Goal: Information Seeking & Learning: Learn about a topic

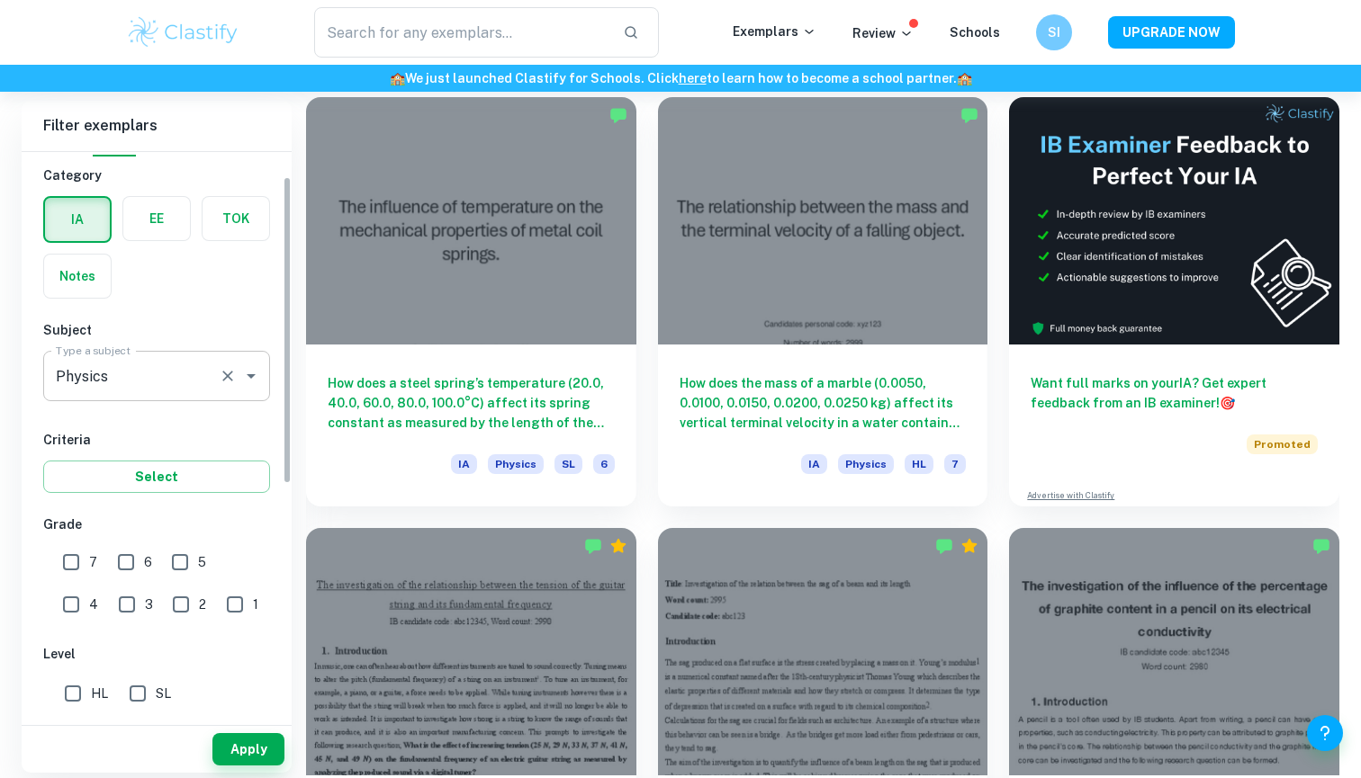
scroll to position [56, 0]
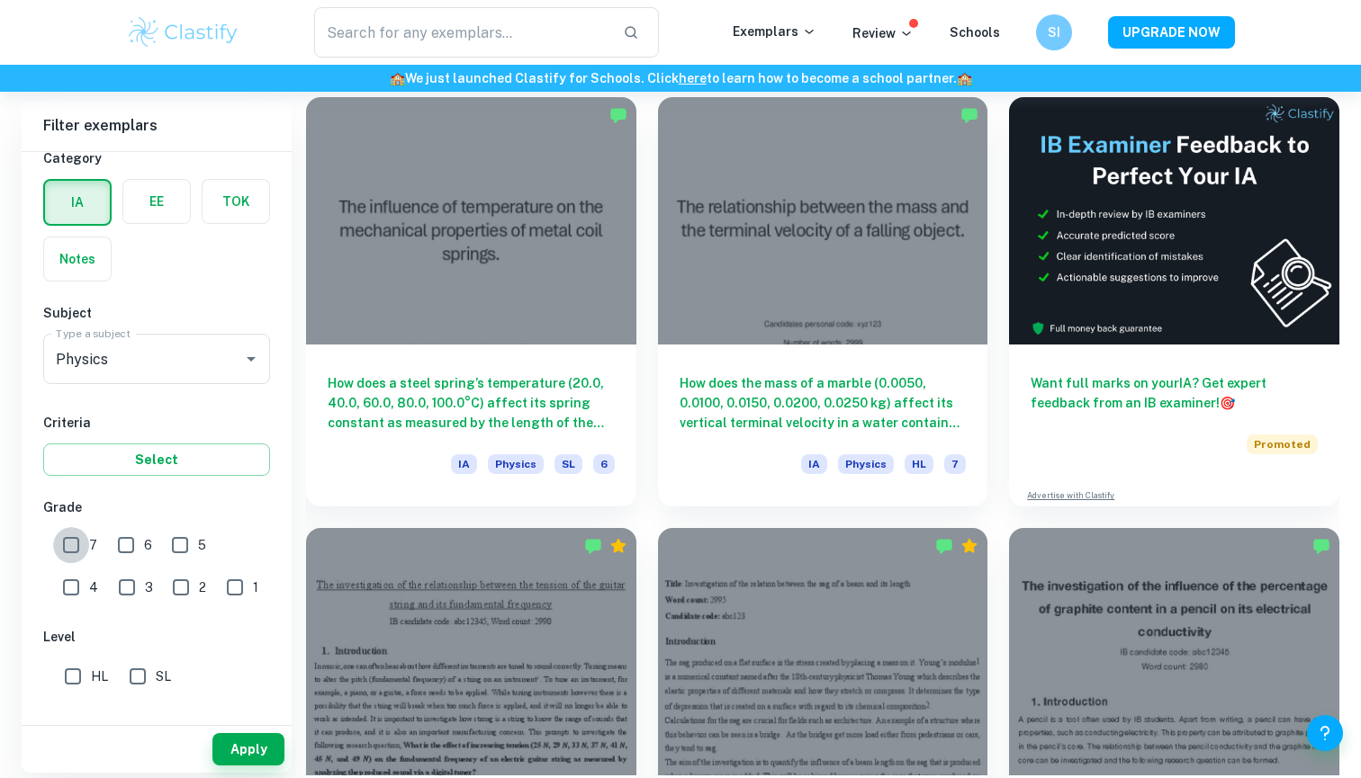
click at [69, 547] on input "7" at bounding box center [71, 545] width 36 height 36
checkbox input "true"
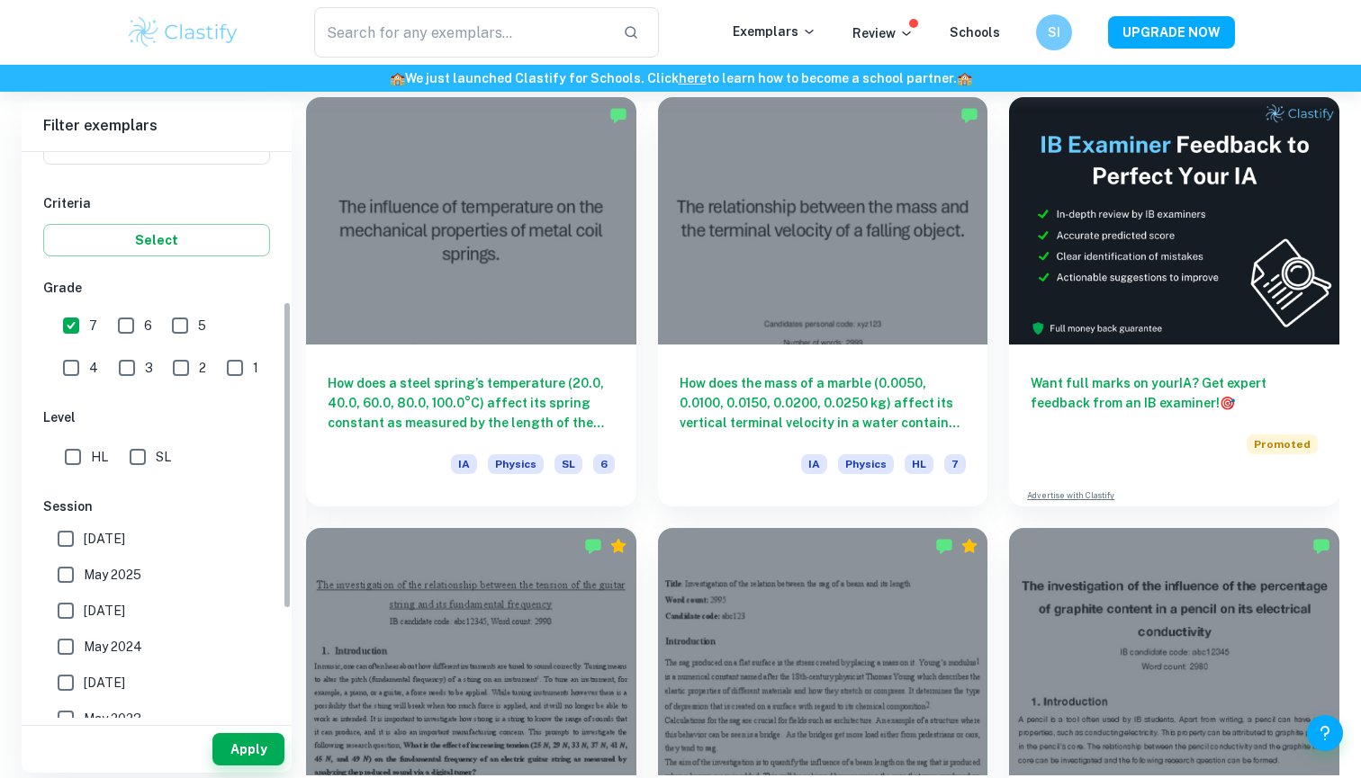
scroll to position [264, 0]
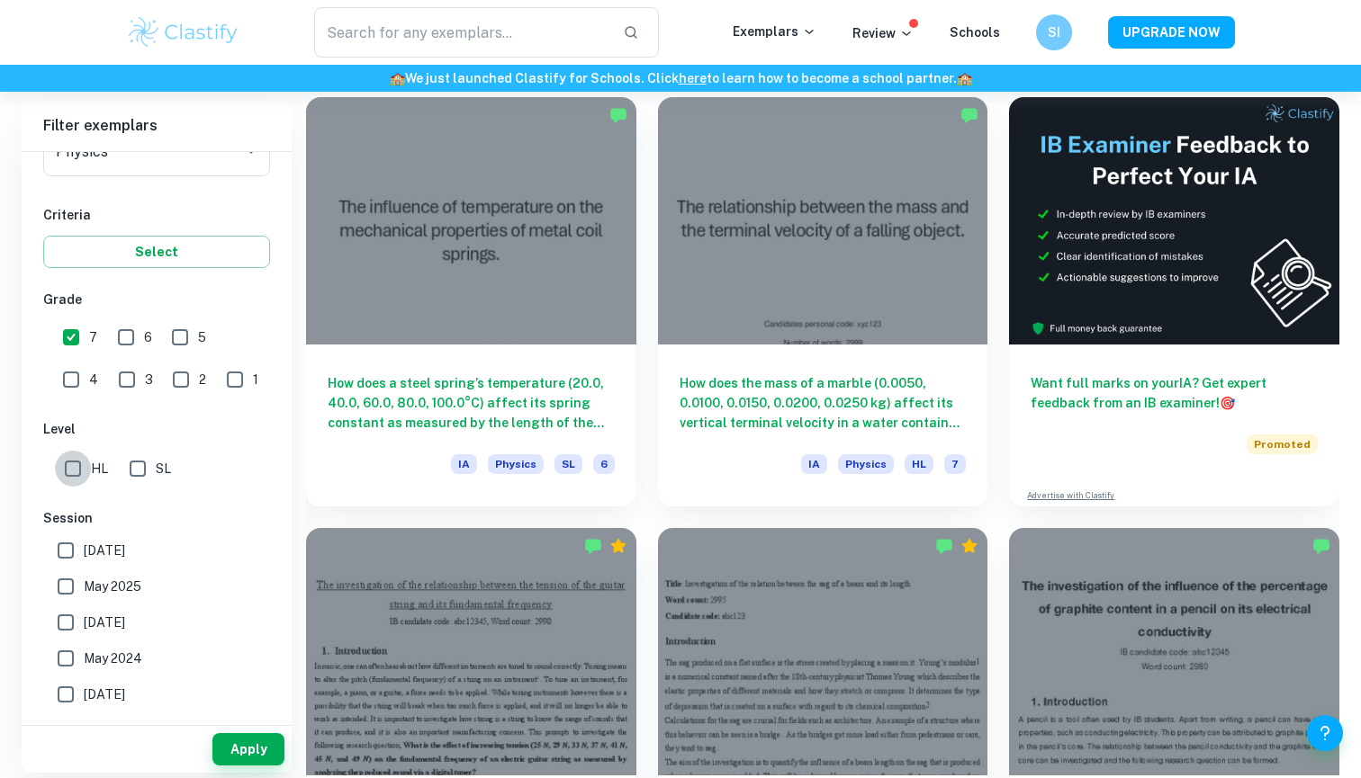
click at [72, 472] on input "HL" at bounding box center [73, 469] width 36 height 36
checkbox input "true"
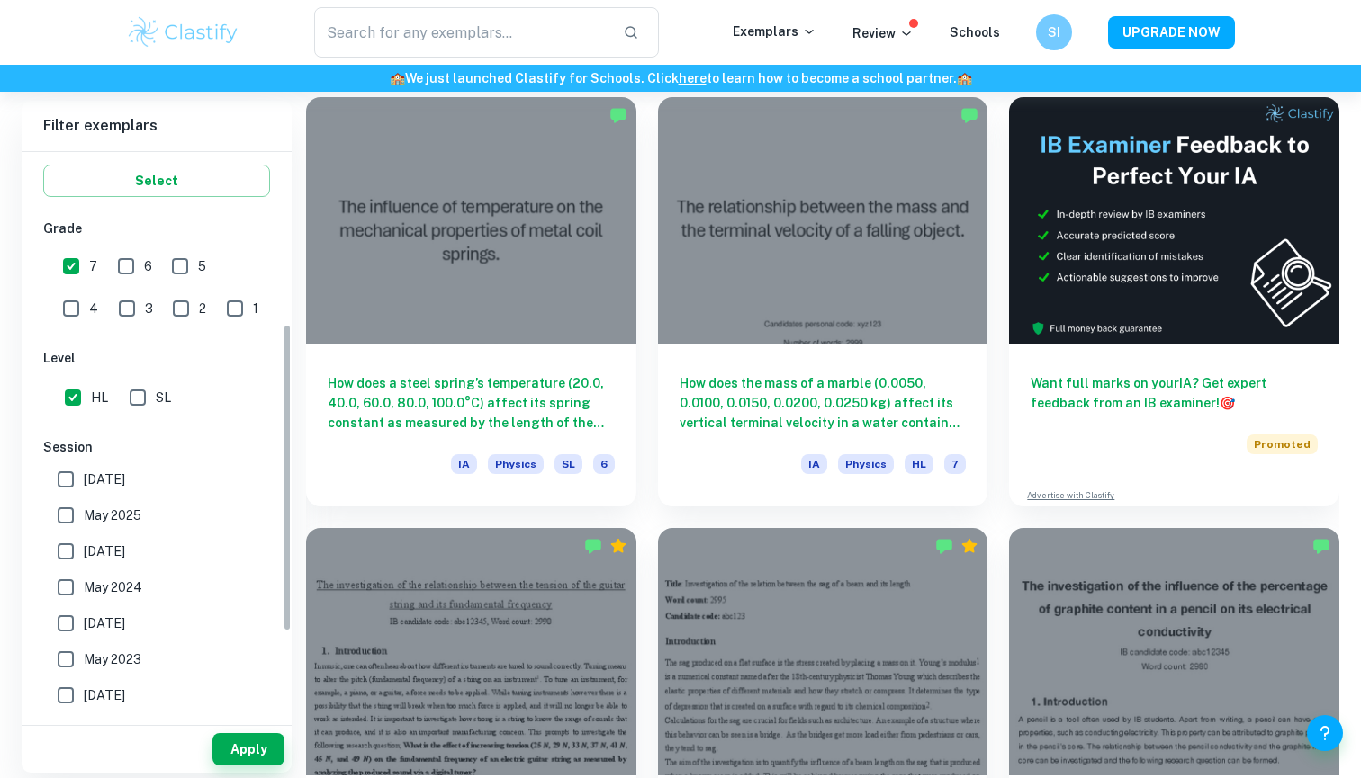
scroll to position [351, 0]
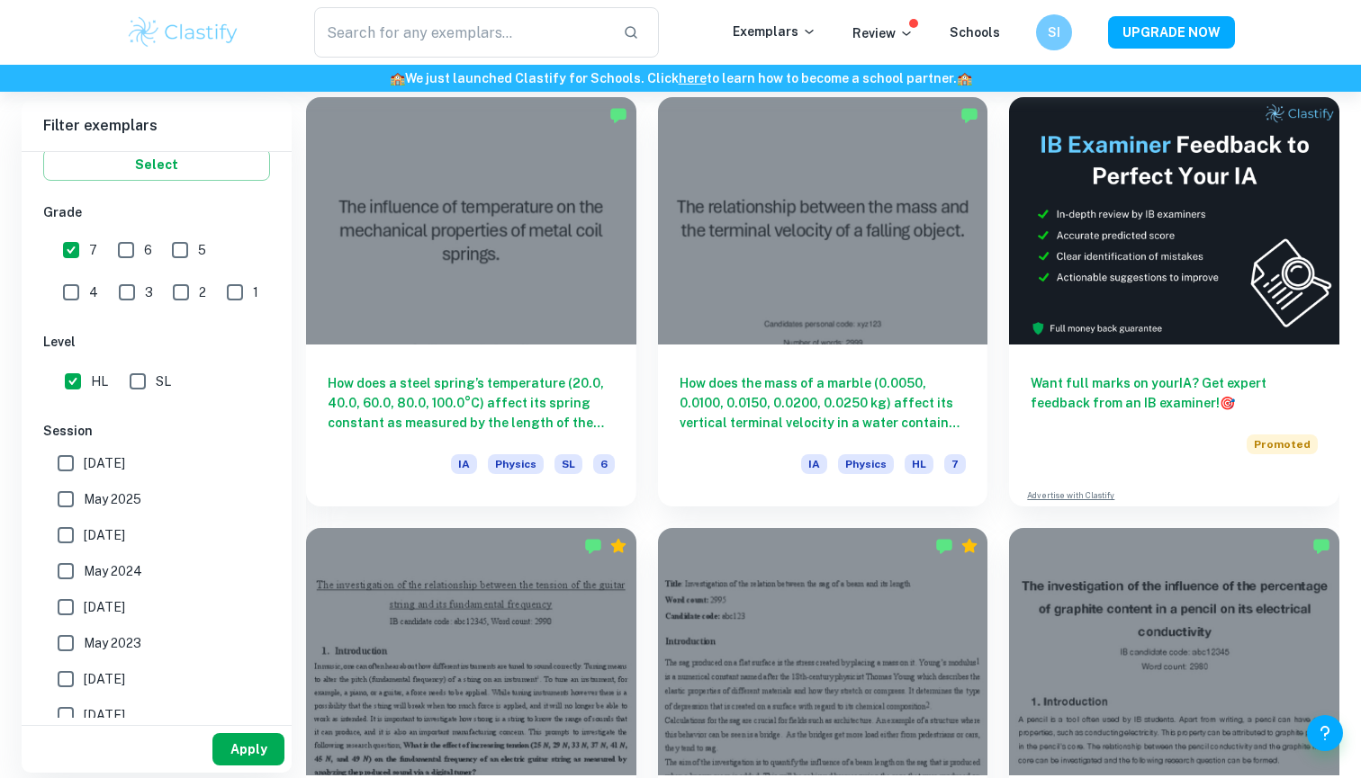
click at [231, 641] on button "Apply" at bounding box center [248, 749] width 72 height 32
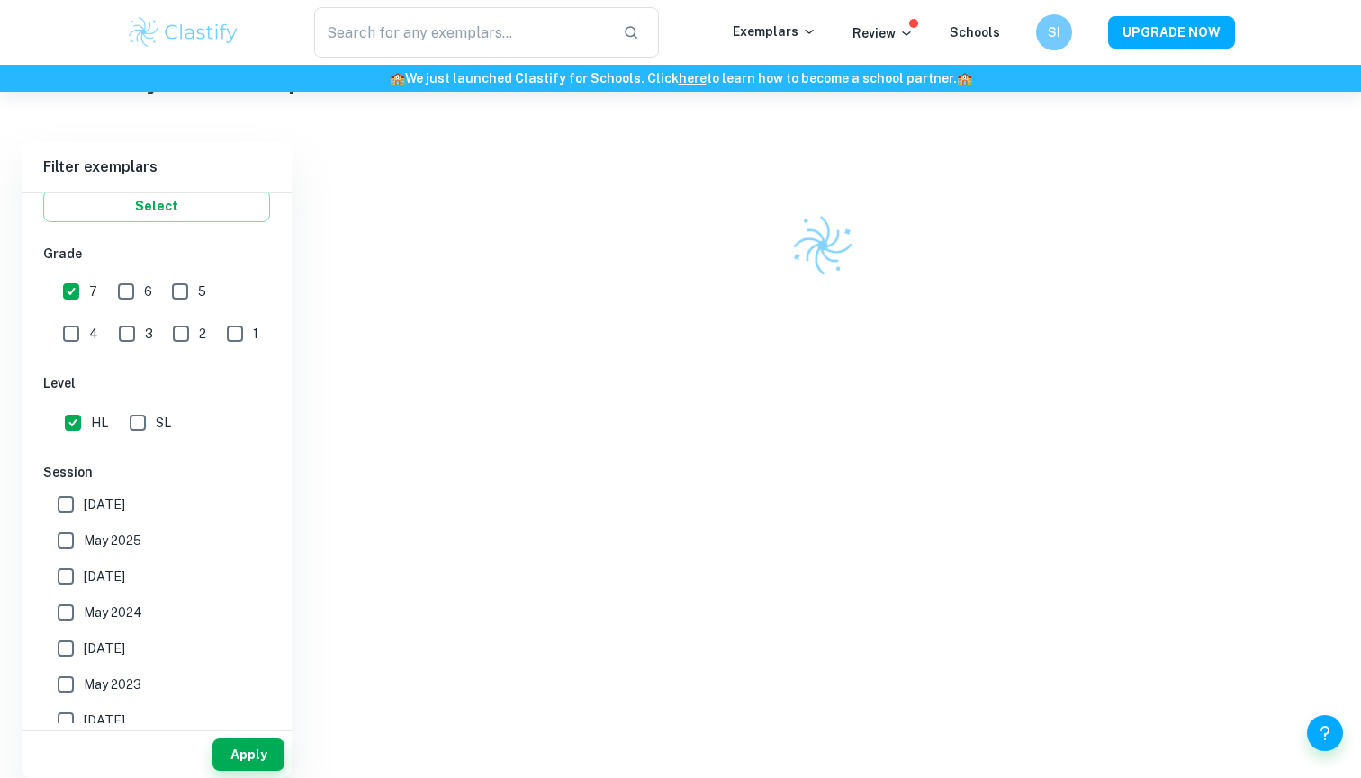
scroll to position [455, 0]
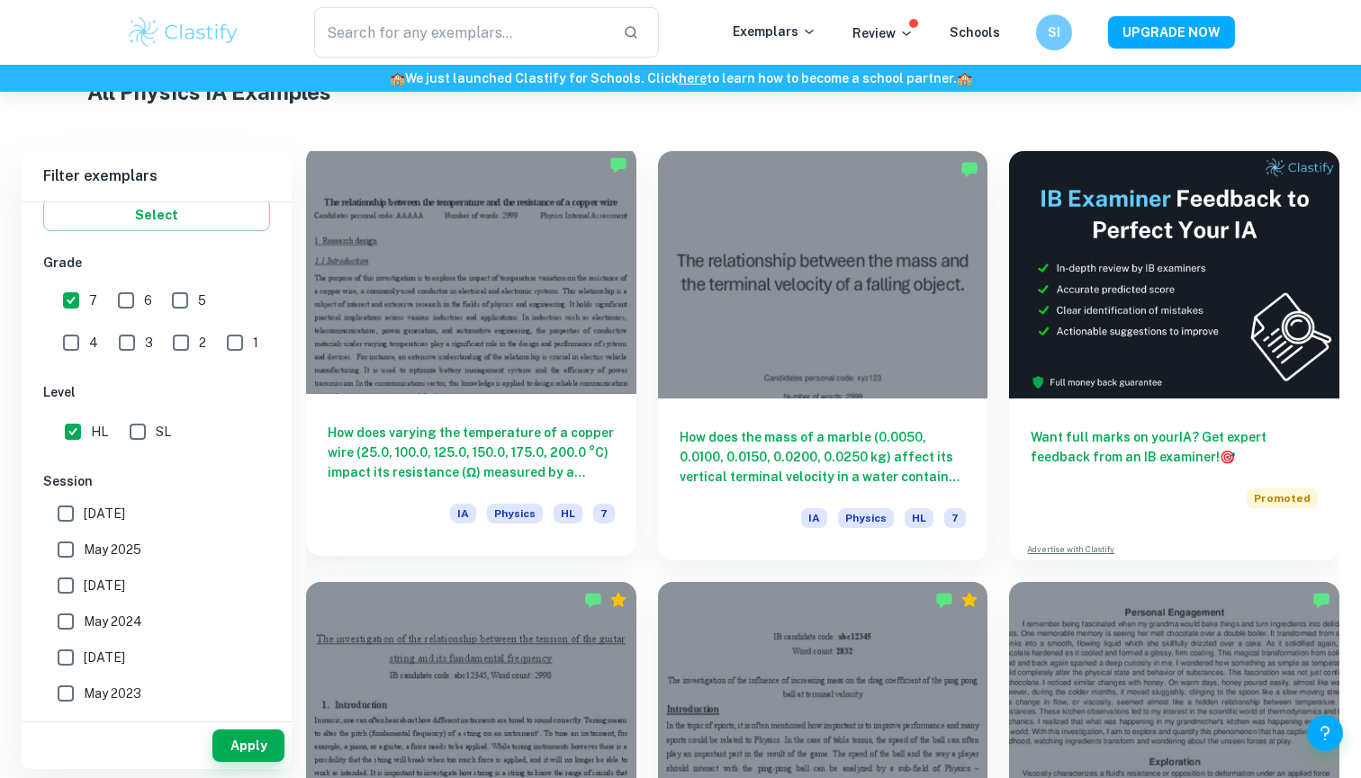
click at [474, 352] on div at bounding box center [471, 270] width 330 height 247
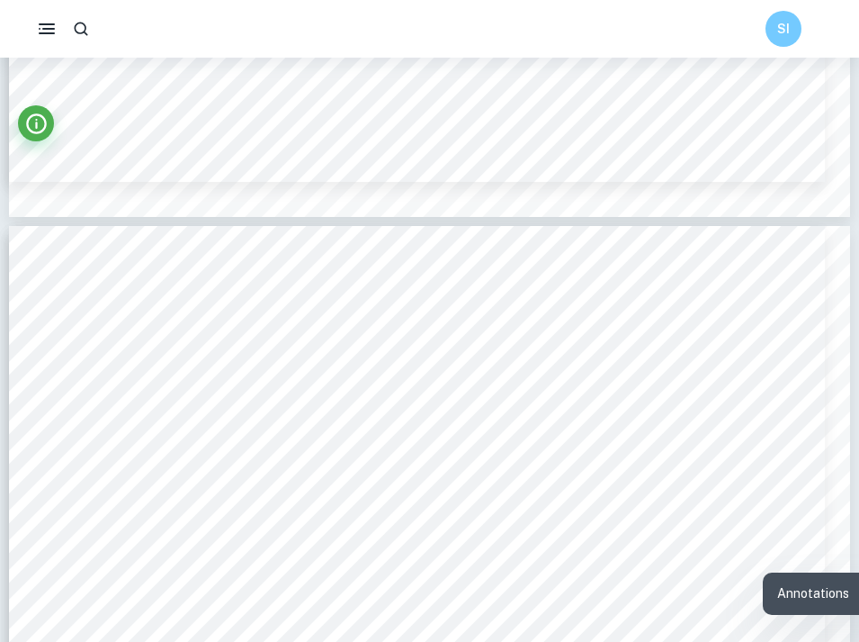
scroll to position [8511, 1]
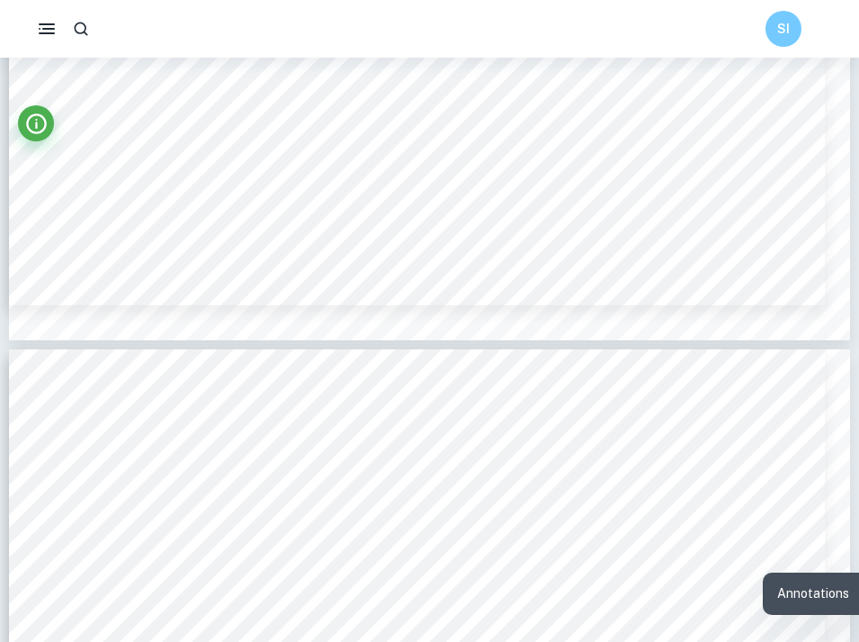
type input "10"
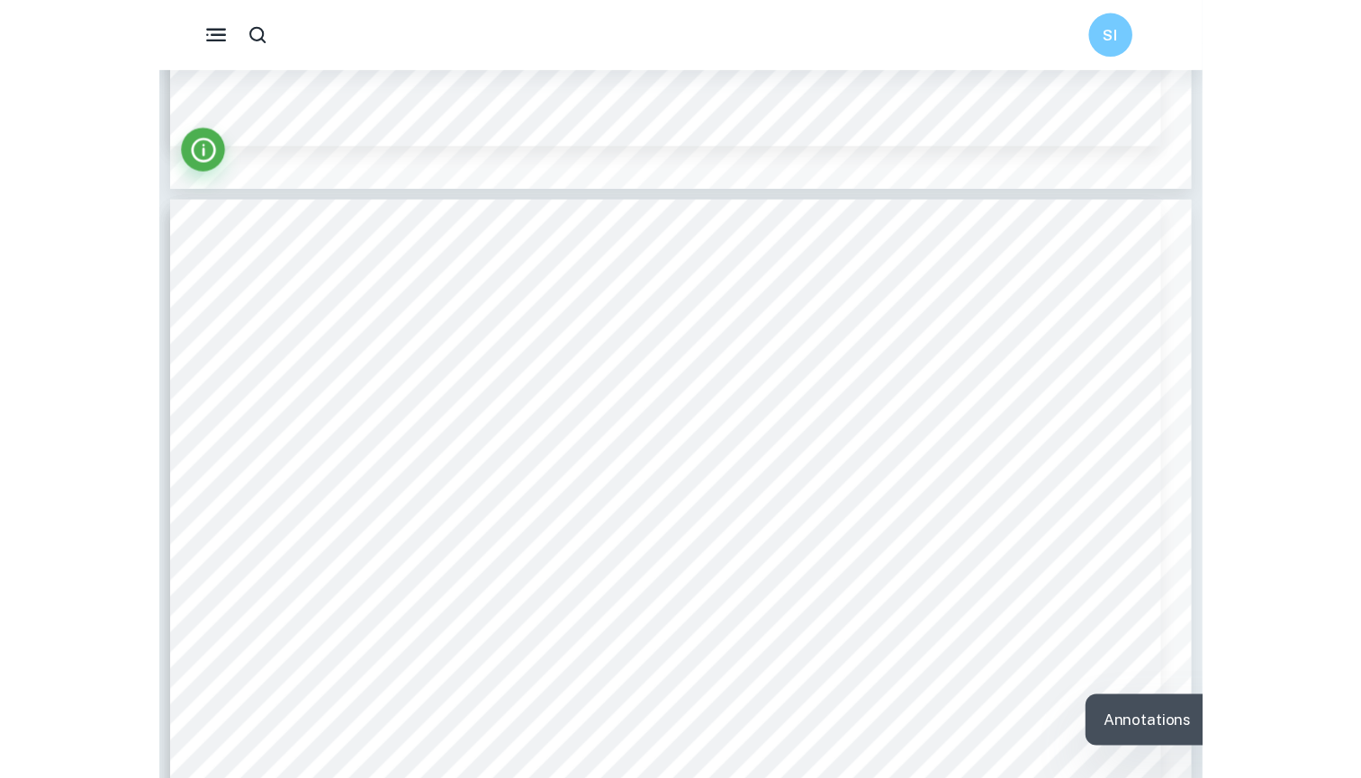
scroll to position [11119, 0]
